Goal: Understand process/instructions

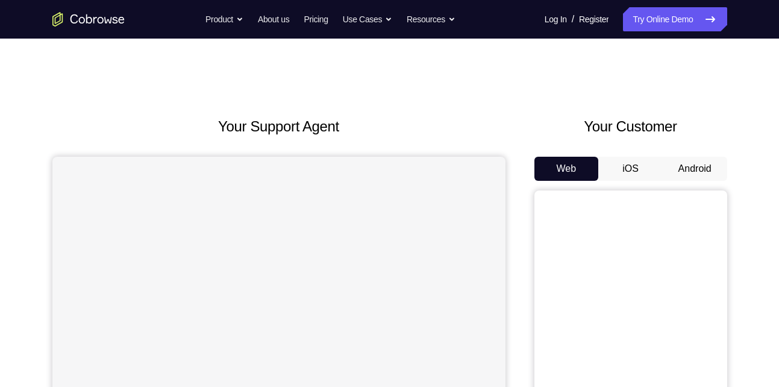
click at [675, 160] on button "Android" at bounding box center [695, 169] width 64 height 24
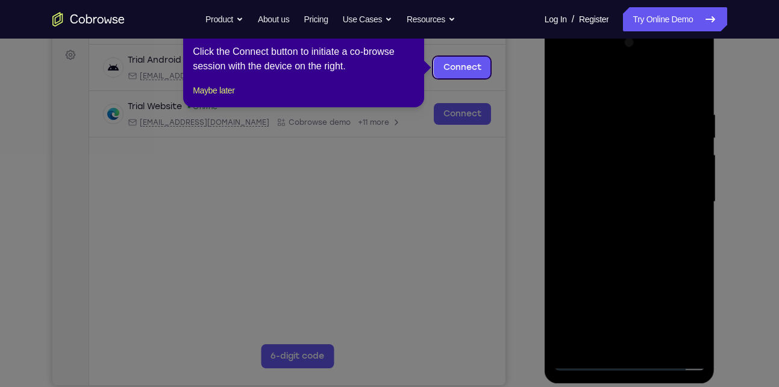
click at [629, 240] on icon at bounding box center [394, 193] width 788 height 387
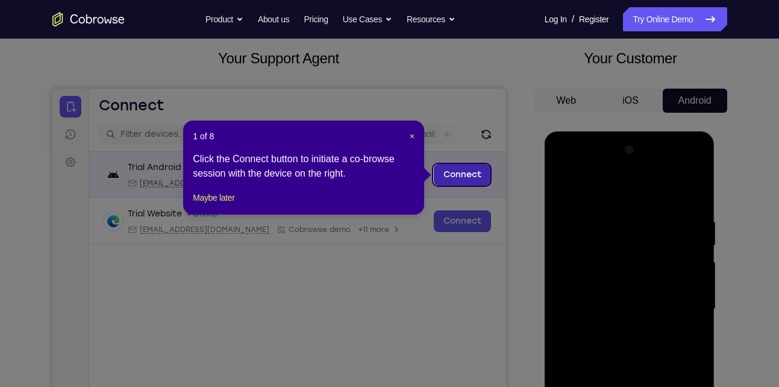
scroll to position [68, 0]
click at [414, 134] on span "×" at bounding box center [412, 137] width 5 height 10
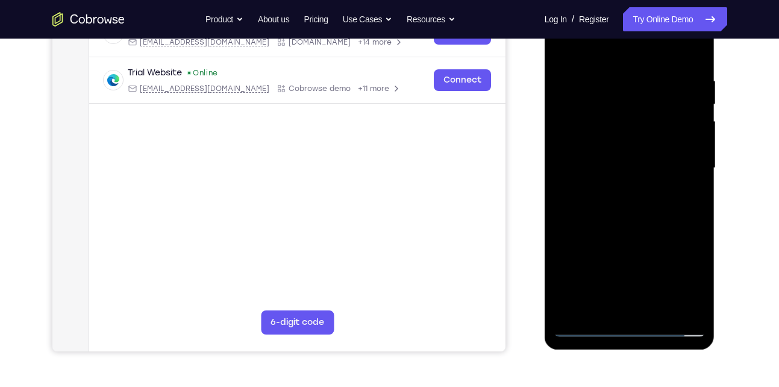
scroll to position [210, 0]
click at [632, 328] on div at bounding box center [630, 168] width 152 height 338
click at [693, 282] on div at bounding box center [630, 168] width 152 height 338
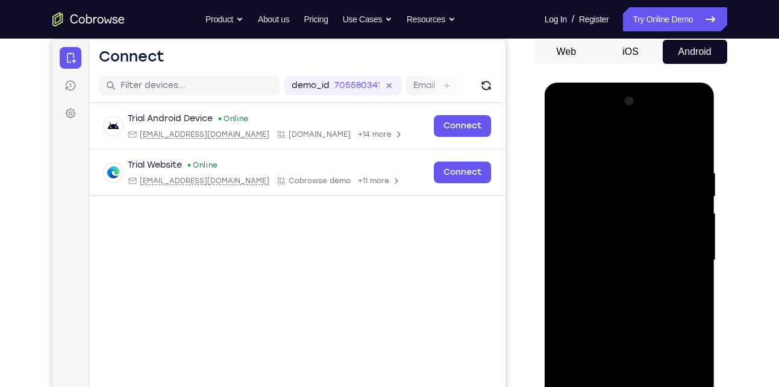
scroll to position [115, 0]
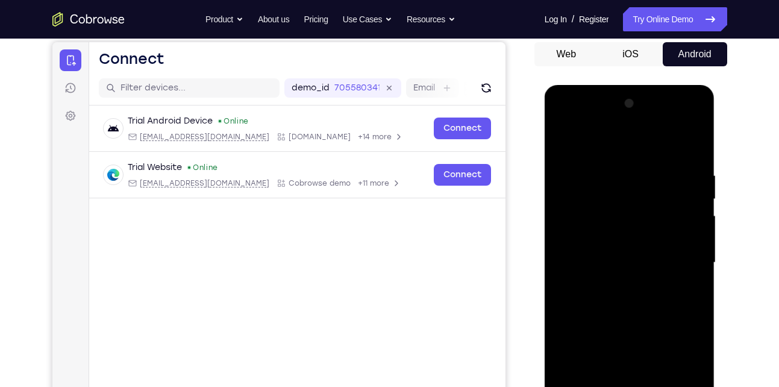
click at [577, 124] on div at bounding box center [630, 263] width 152 height 338
click at [679, 256] on div at bounding box center [630, 263] width 152 height 338
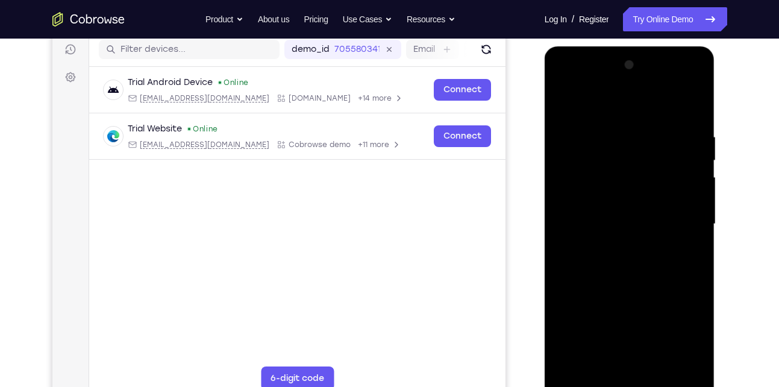
scroll to position [155, 0]
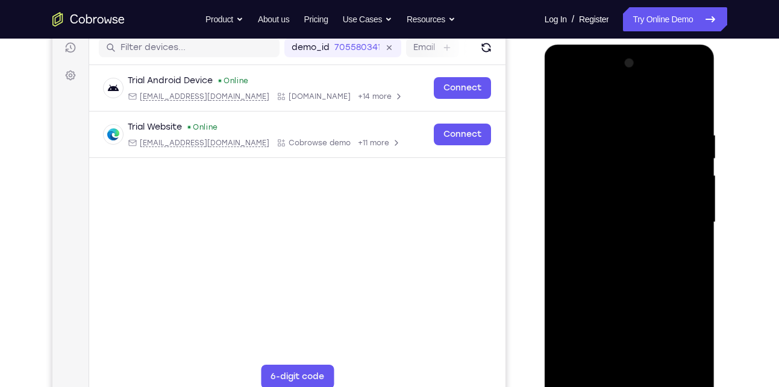
click at [624, 247] on div at bounding box center [630, 223] width 152 height 338
click at [598, 209] on div at bounding box center [630, 223] width 152 height 338
click at [598, 203] on div at bounding box center [630, 223] width 152 height 338
click at [655, 227] on div at bounding box center [630, 223] width 152 height 338
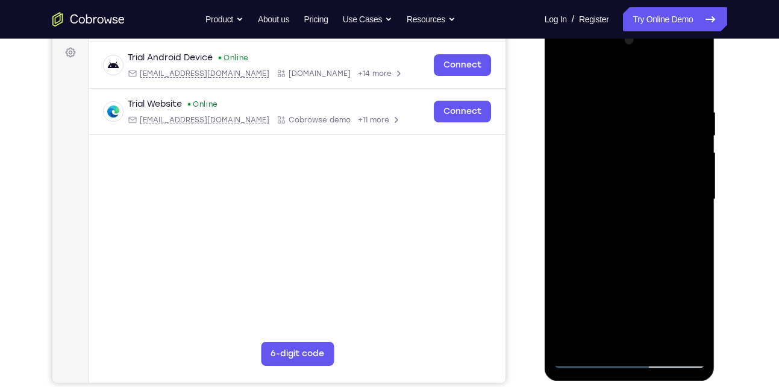
click at [694, 100] on div at bounding box center [630, 200] width 152 height 338
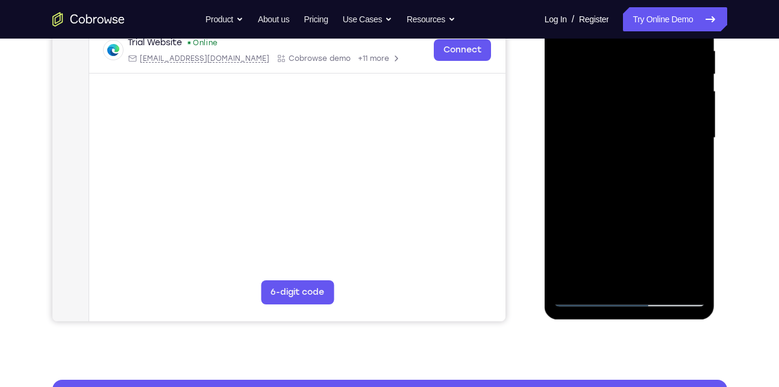
scroll to position [240, 0]
click at [659, 278] on div at bounding box center [630, 138] width 152 height 338
click at [634, 203] on div at bounding box center [630, 138] width 152 height 338
click at [618, 135] on div at bounding box center [630, 138] width 152 height 338
